Goal: Task Accomplishment & Management: Manage account settings

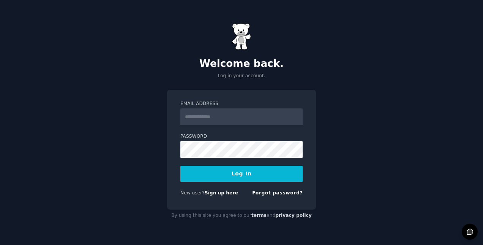
type input "**********"
click at [255, 175] on button "Log In" at bounding box center [241, 174] width 122 height 16
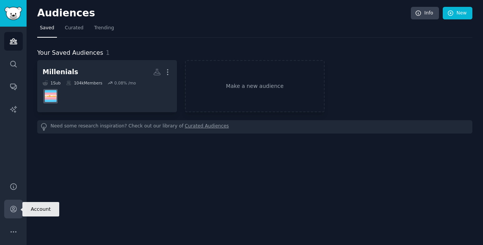
click at [19, 204] on link "Account" at bounding box center [13, 208] width 19 height 19
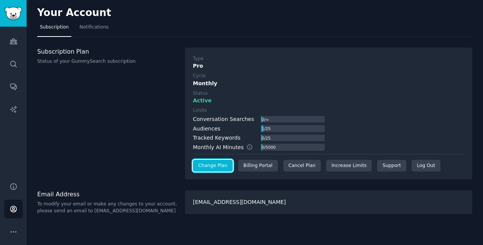
click at [205, 163] on link "Change Plan" at bounding box center [213, 166] width 40 height 12
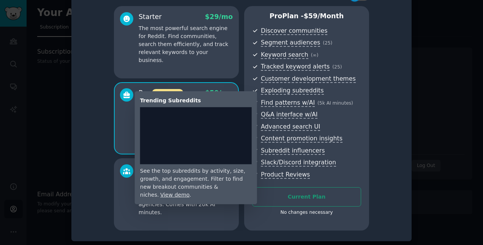
scroll to position [25, 0]
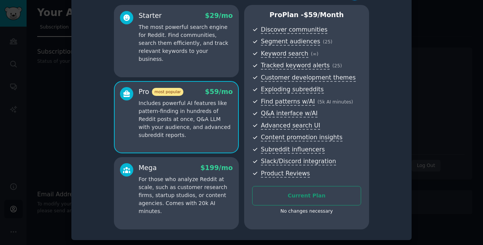
click at [55, 156] on div at bounding box center [241, 122] width 483 height 245
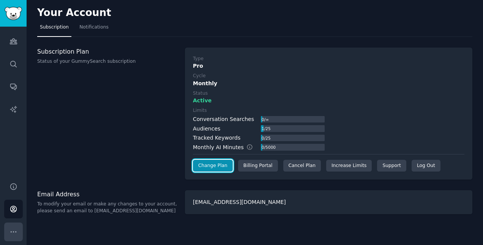
click at [18, 232] on button "More" at bounding box center [13, 231] width 19 height 19
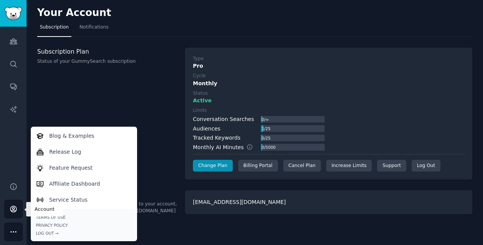
click at [14, 202] on link "Account" at bounding box center [13, 208] width 19 height 19
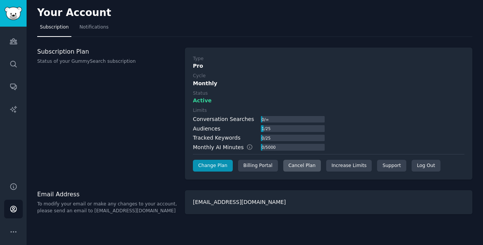
click at [291, 162] on div "Cancel Plan" at bounding box center [302, 166] width 38 height 12
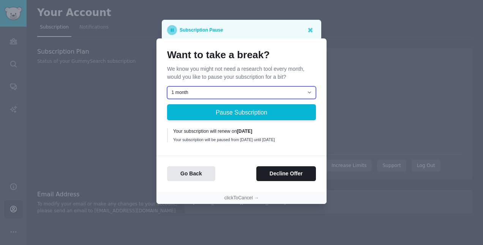
click at [265, 88] on select "1 month 2 months 3 months Choose a custom date to resume" at bounding box center [241, 92] width 149 height 13
select select "[object Object]"
click at [167, 86] on select "1 month 2 months 3 months Choose a custom date to resume" at bounding box center [241, 92] width 149 height 13
click at [272, 30] on div "Subscription Pause" at bounding box center [241, 30] width 149 height 10
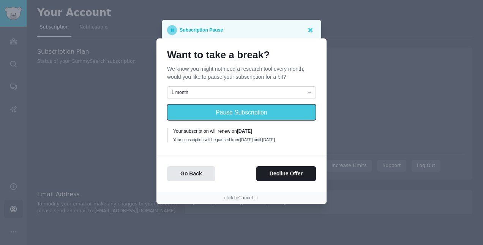
click at [238, 107] on button "Pause Subscription" at bounding box center [241, 112] width 149 height 16
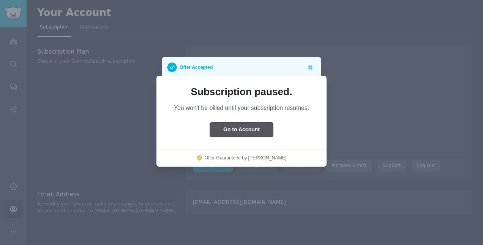
click at [227, 131] on button "Go to Account" at bounding box center [241, 129] width 63 height 15
